Goal: Task Accomplishment & Management: Complete application form

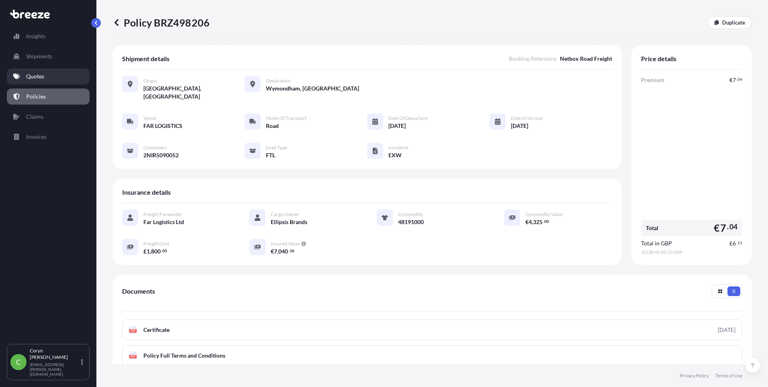
click at [45, 76] on link "Quotes" at bounding box center [48, 76] width 83 height 16
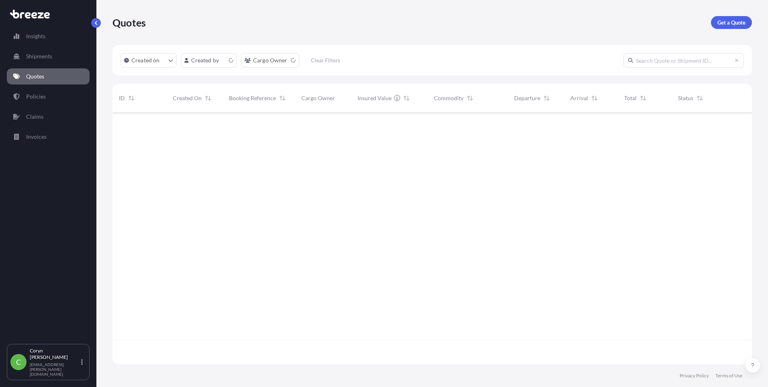
scroll to position [250, 634]
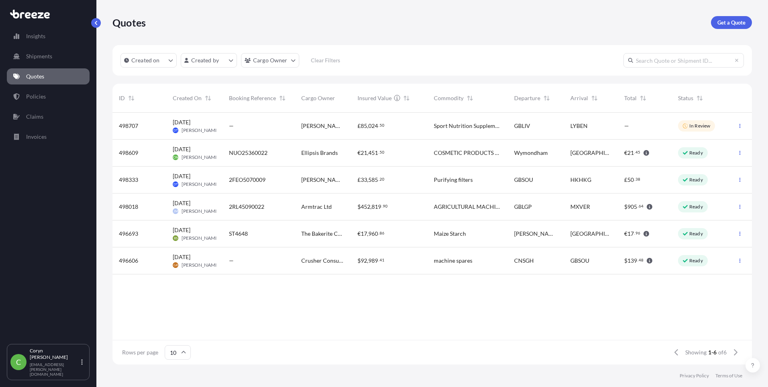
click at [311, 153] on span "Ellipsis Brands" at bounding box center [319, 153] width 37 height 8
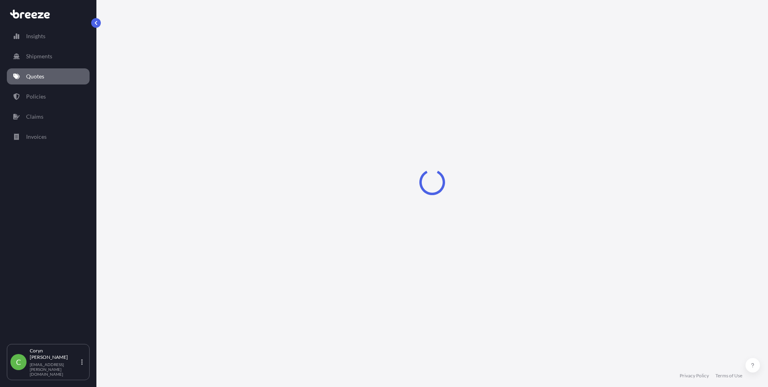
select select "Road"
select select "1"
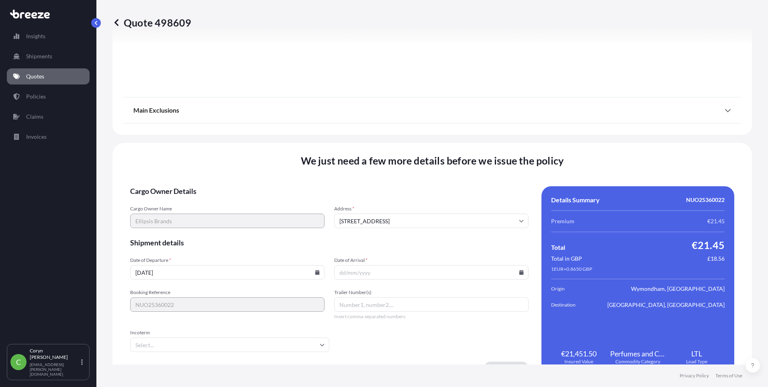
scroll to position [889, 0]
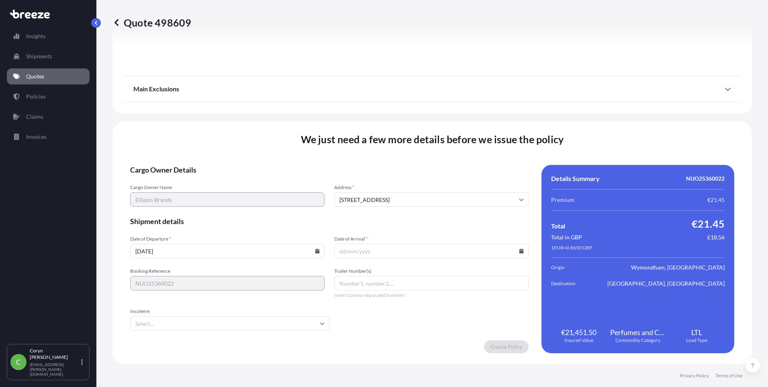
click at [520, 250] on input "Date of Arrival *" at bounding box center [431, 251] width 195 height 14
click at [519, 249] on icon at bounding box center [521, 250] width 5 height 5
click at [424, 179] on button "18" at bounding box center [428, 179] width 13 height 13
type input "[DATE]"
click at [377, 286] on input "Trailer Number(s)" at bounding box center [431, 283] width 195 height 14
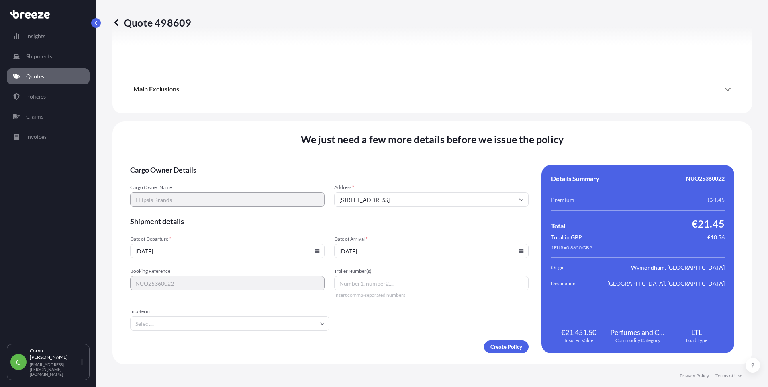
click at [368, 279] on input "Trailer Number(s)" at bounding box center [431, 283] width 195 height 14
paste input "NUO25360022"
type input "NUO25360022"
click at [294, 326] on input "Incoterm" at bounding box center [229, 323] width 199 height 14
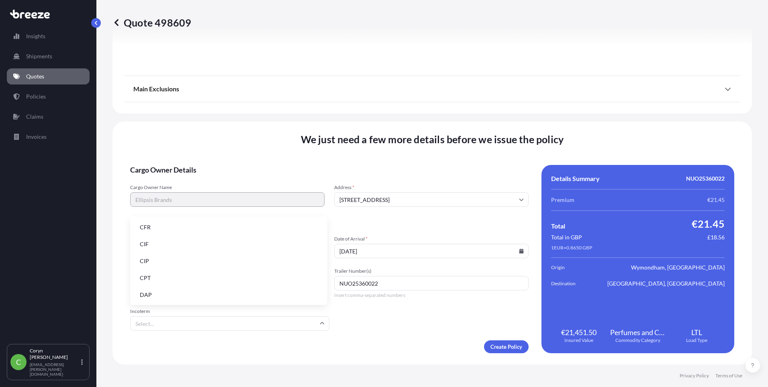
scroll to position [102, 0]
click at [181, 239] on li "EXW" at bounding box center [228, 243] width 191 height 15
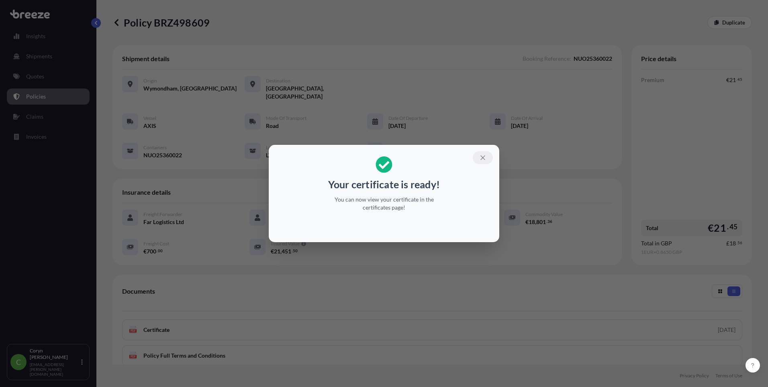
click at [484, 156] on icon "button" at bounding box center [483, 157] width 7 height 7
